Goal: Transaction & Acquisition: Purchase product/service

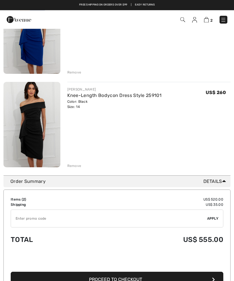
scroll to position [36, 0]
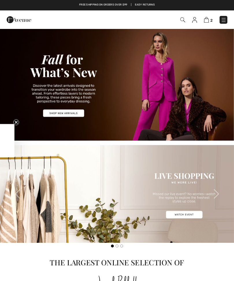
checkbox input "true"
click at [208, 23] on img at bounding box center [206, 19] width 5 height 5
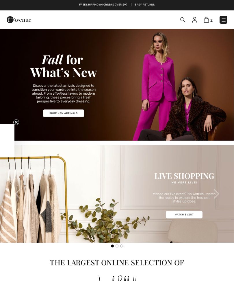
checkbox input "true"
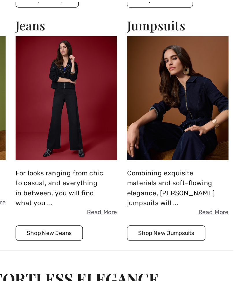
scroll to position [469, 0]
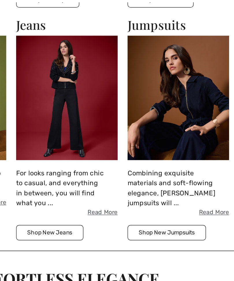
click at [160, 76] on img at bounding box center [195, 95] width 71 height 87
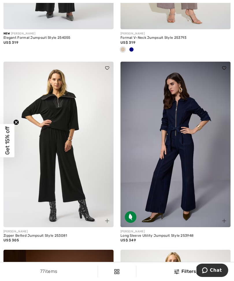
scroll to position [783, 0]
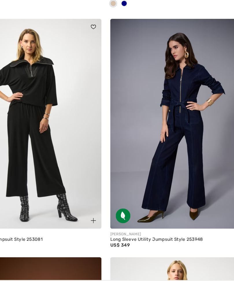
click at [153, 132] on img at bounding box center [176, 138] width 110 height 165
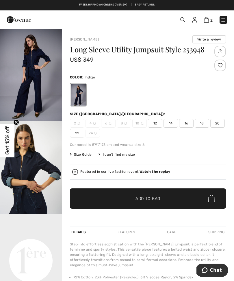
click at [172, 123] on span "14" at bounding box center [171, 123] width 14 height 9
click at [157, 197] on span "Add to Bag" at bounding box center [148, 198] width 25 height 6
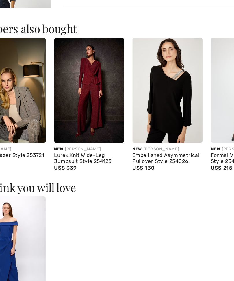
scroll to position [269, 0]
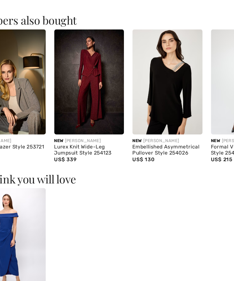
click at [118, 97] on img at bounding box center [141, 132] width 48 height 71
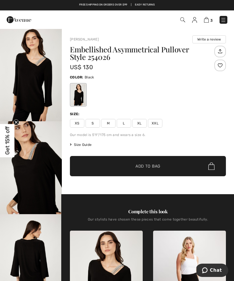
click at [36, 98] on img "1 / 4" at bounding box center [31, 74] width 62 height 93
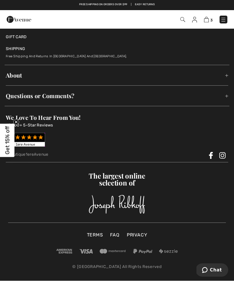
scroll to position [1223, 0]
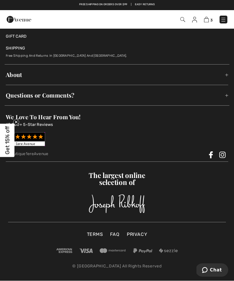
click at [207, 19] on img at bounding box center [206, 19] width 5 height 5
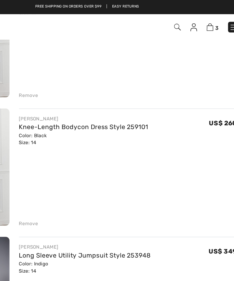
scroll to position [58, 0]
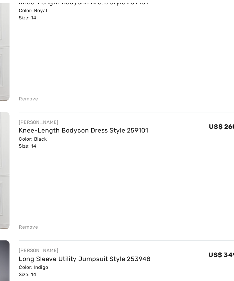
click at [117, 120] on div "[PERSON_NAME] Knee-Length Bodycon Dress Style 259101 Color: Black Size: 14 Fina…" at bounding box center [149, 125] width 164 height 86
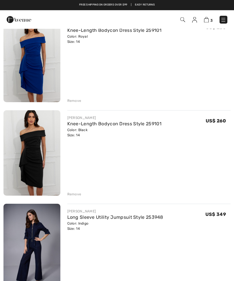
scroll to position [0, 0]
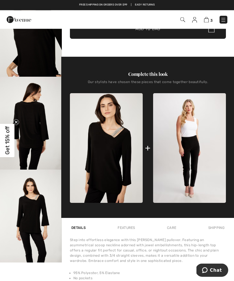
scroll to position [125, 0]
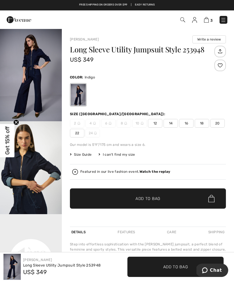
click at [184, 19] on img at bounding box center [182, 19] width 5 height 5
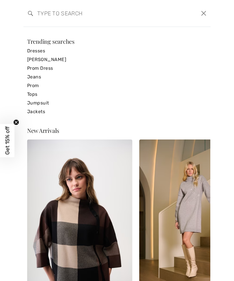
click at [38, 20] on input "search" at bounding box center [97, 13] width 128 height 17
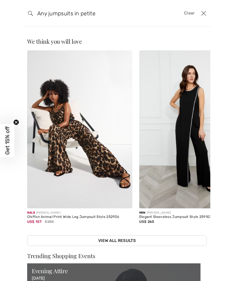
type input "Any jumpsuits in petite"
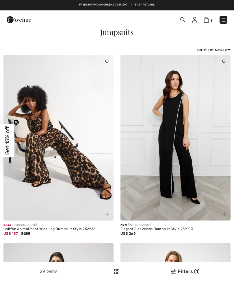
checkbox input "true"
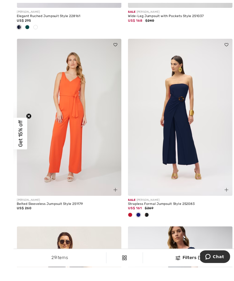
scroll to position [783, 0]
